Goal: Transaction & Acquisition: Subscribe to service/newsletter

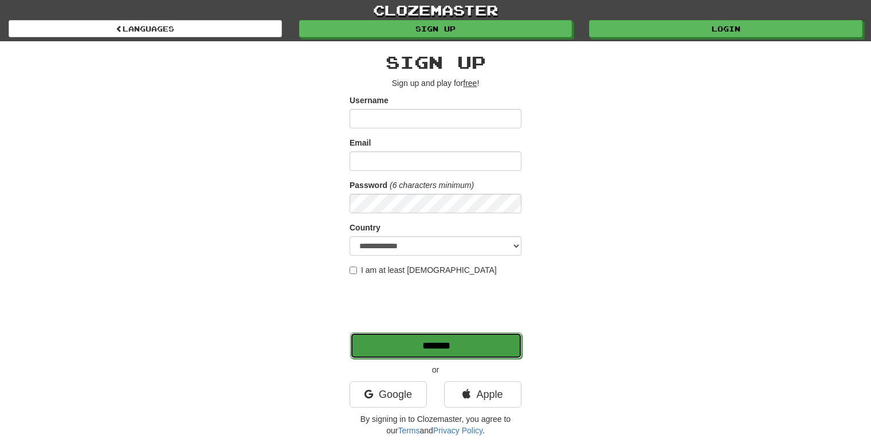
click at [405, 344] on input "*******" at bounding box center [436, 345] width 172 height 26
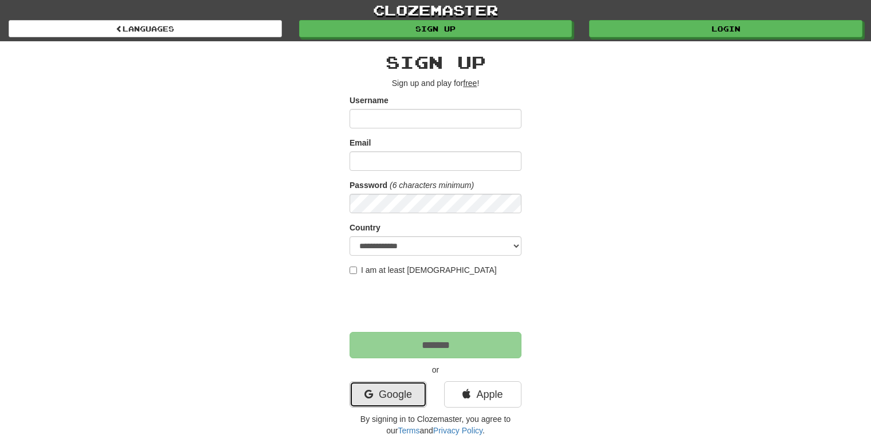
click at [385, 394] on link "Google" at bounding box center [387, 394] width 77 height 26
click at [374, 393] on link "Google" at bounding box center [387, 394] width 77 height 26
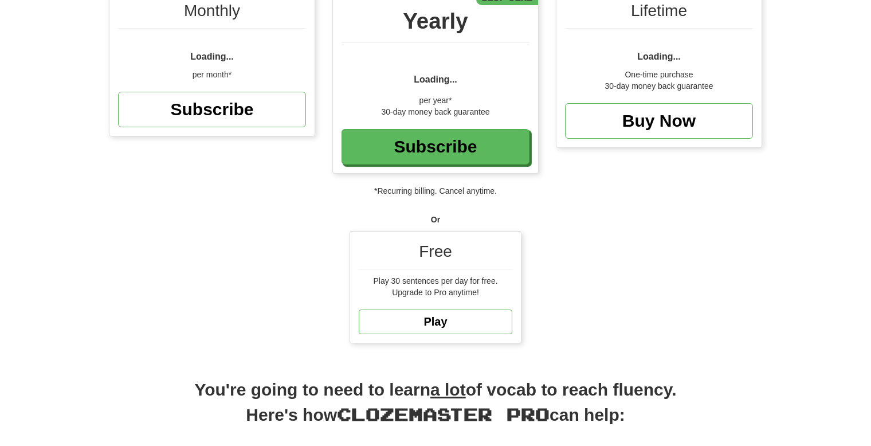
scroll to position [121, 0]
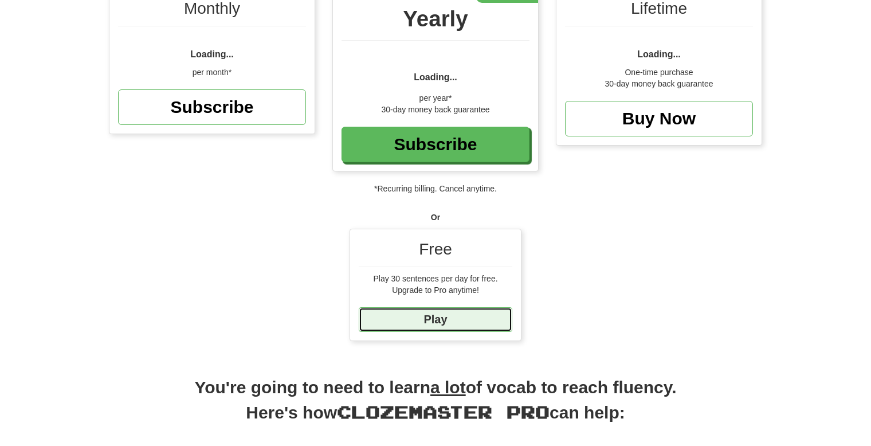
click at [410, 316] on link "Play" at bounding box center [436, 319] width 154 height 25
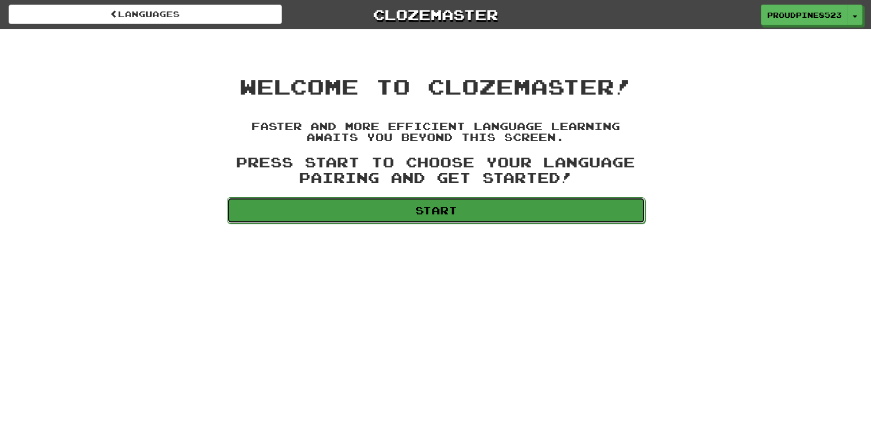
click at [411, 219] on link "Start" at bounding box center [436, 210] width 418 height 26
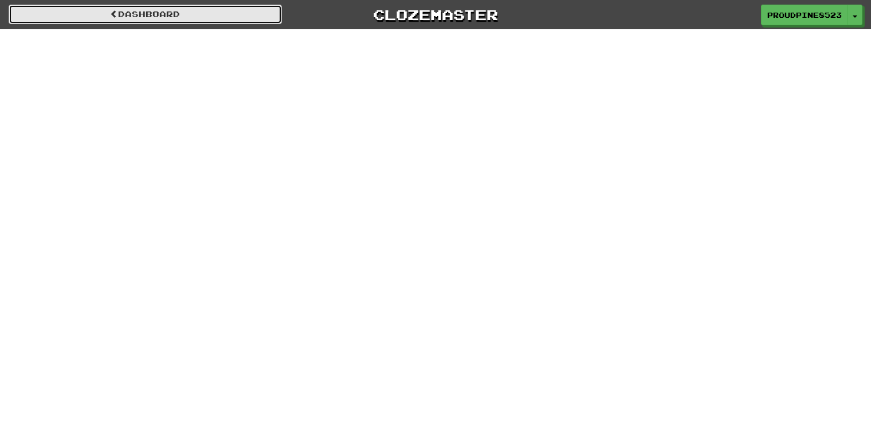
click at [246, 12] on link "dashboard" at bounding box center [145, 14] width 273 height 19
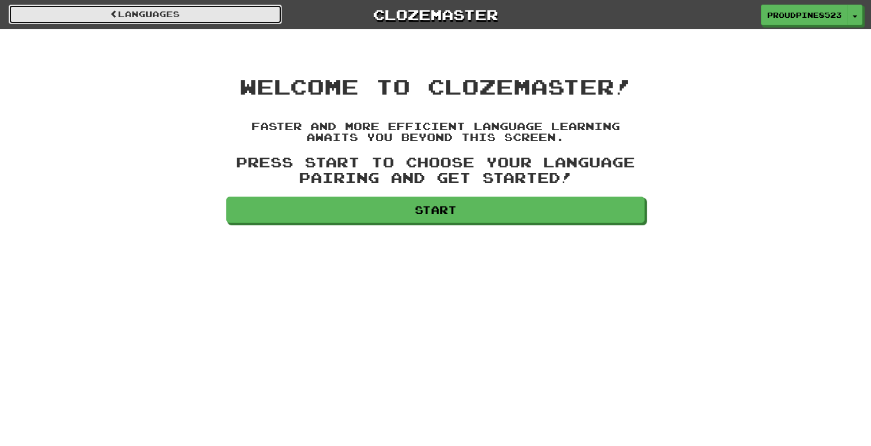
click at [110, 10] on span at bounding box center [114, 14] width 8 height 8
